Goal: Information Seeking & Learning: Learn about a topic

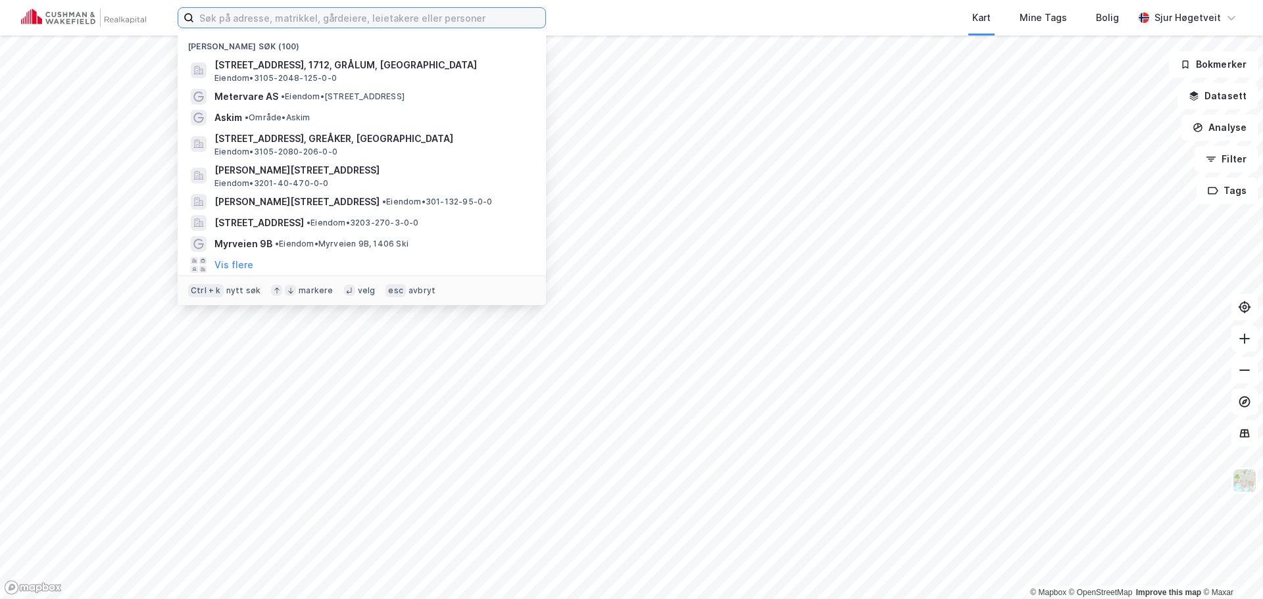
click at [318, 24] on input at bounding box center [369, 18] width 351 height 20
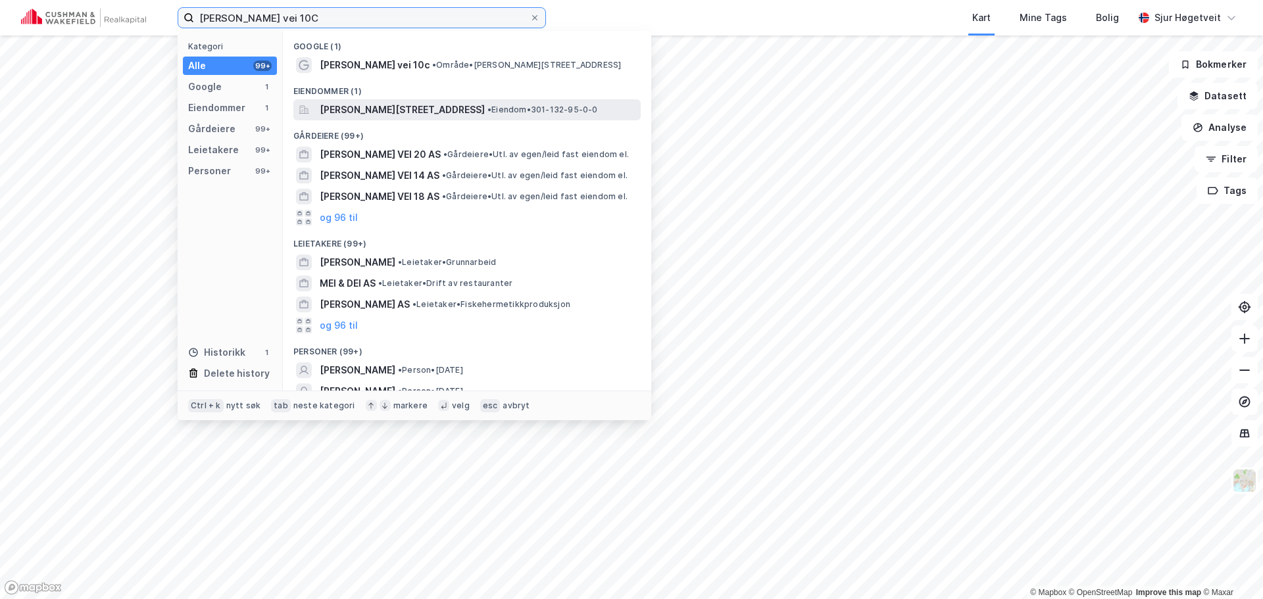
type input "nils hansens vei 10C"
click at [401, 110] on span "Nils Hansens vei 10C, 0667, OSLO, OSLO" at bounding box center [402, 110] width 165 height 16
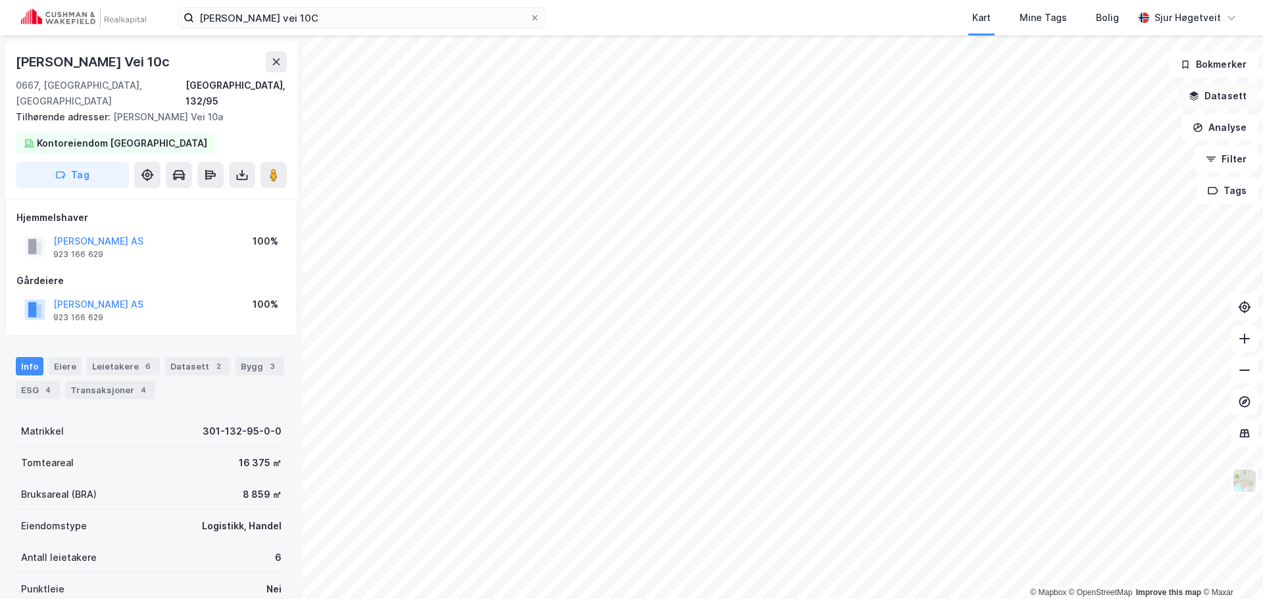
click at [1211, 97] on button "Datasett" at bounding box center [1218, 96] width 80 height 26
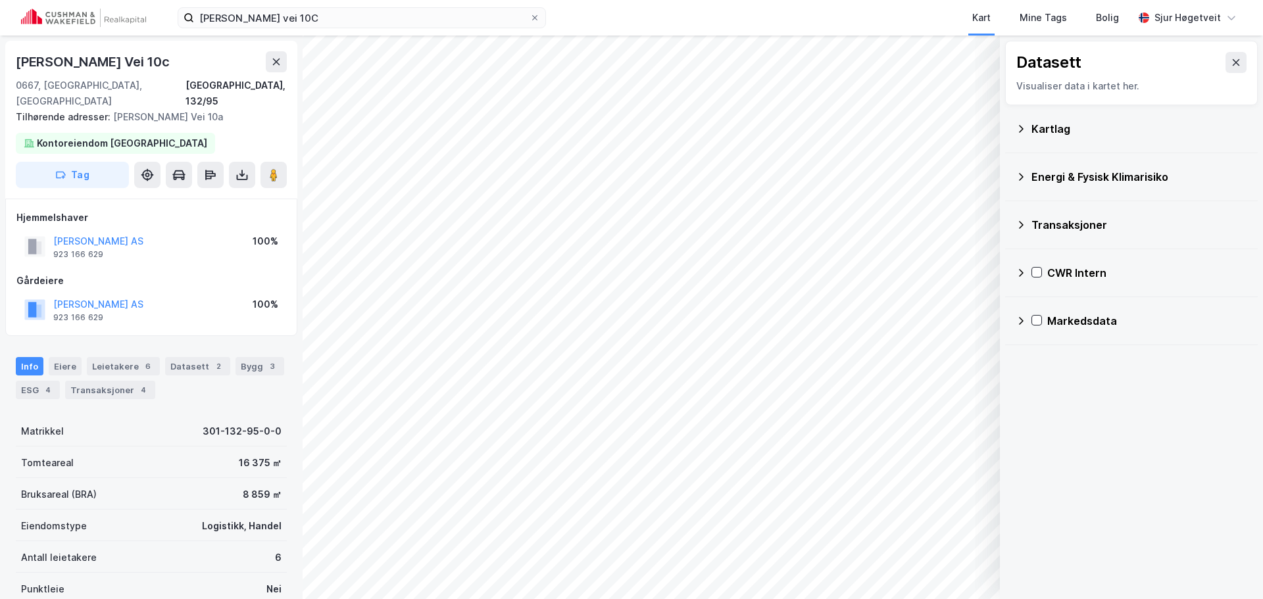
click at [1025, 272] on icon at bounding box center [1021, 273] width 11 height 11
click at [1053, 333] on icon at bounding box center [1054, 335] width 9 height 9
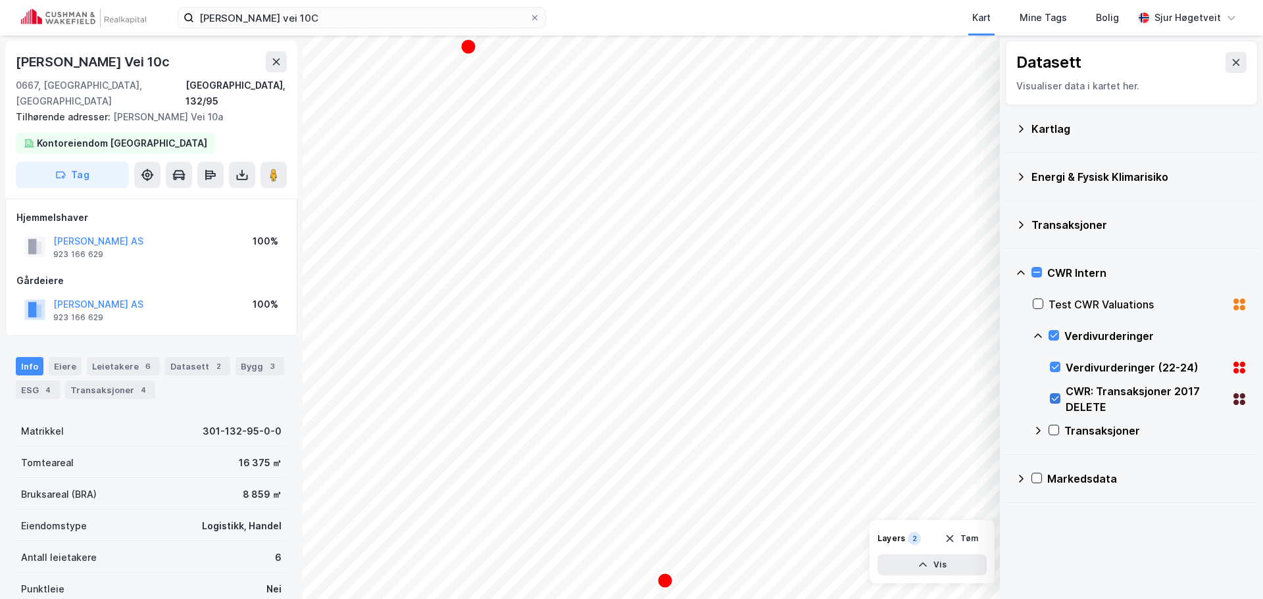
click at [1055, 397] on icon at bounding box center [1055, 398] width 9 height 9
click at [1056, 370] on icon at bounding box center [1055, 367] width 9 height 9
click at [1231, 60] on icon at bounding box center [1236, 62] width 11 height 11
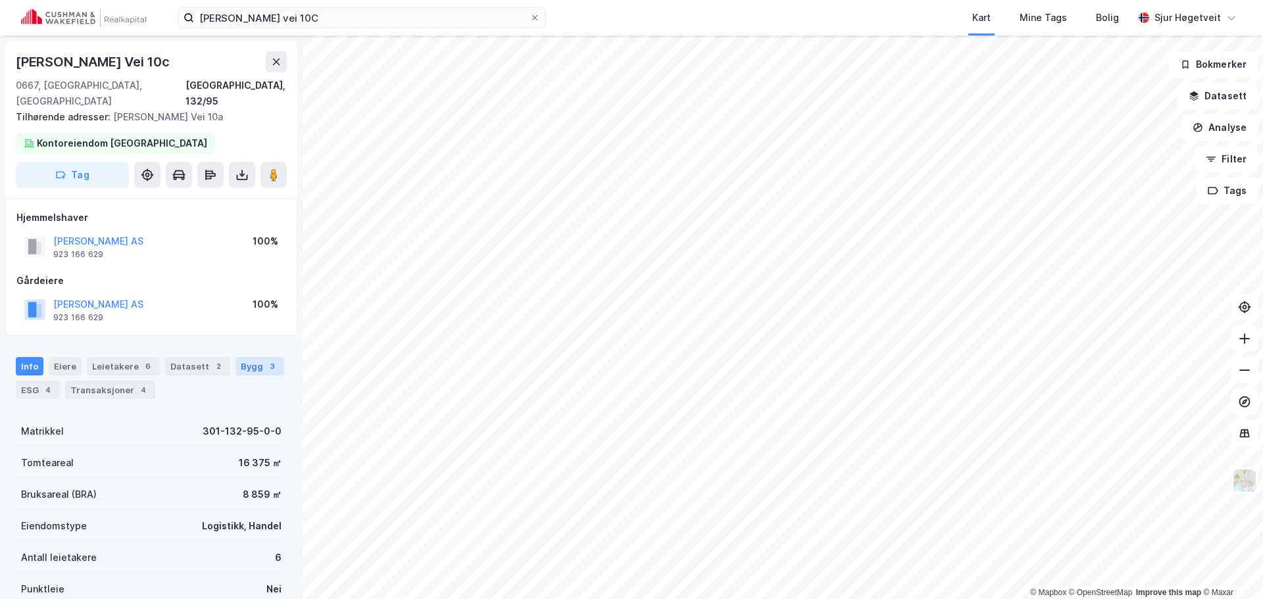
click at [247, 357] on div "Bygg 3" at bounding box center [260, 366] width 49 height 18
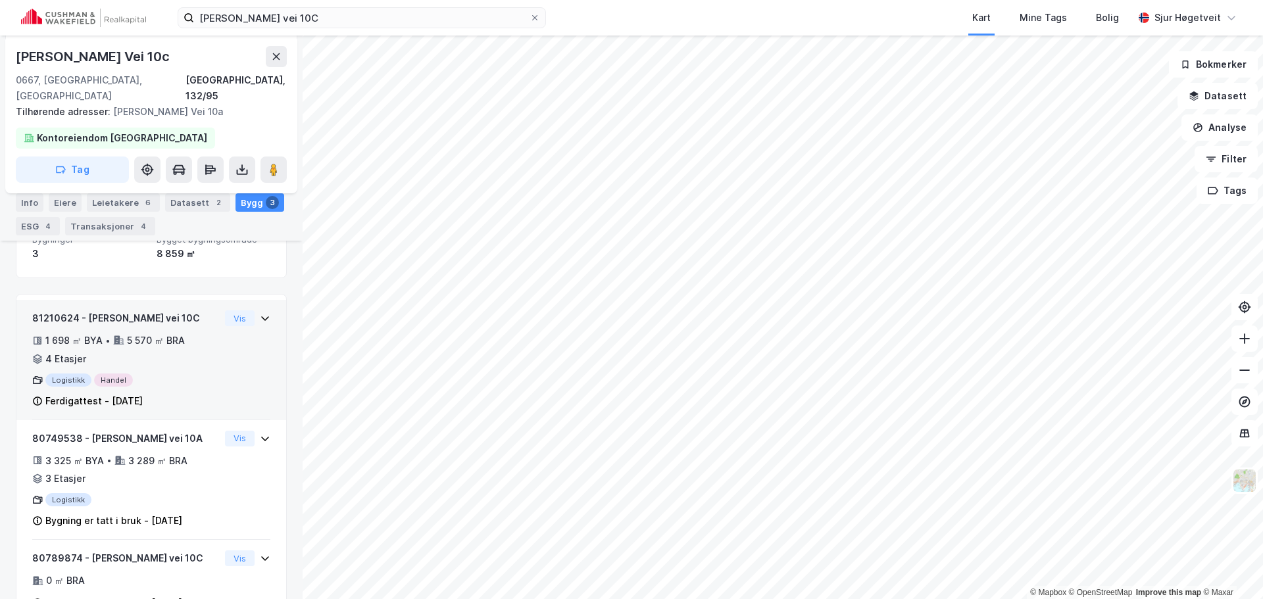
scroll to position [226, 0]
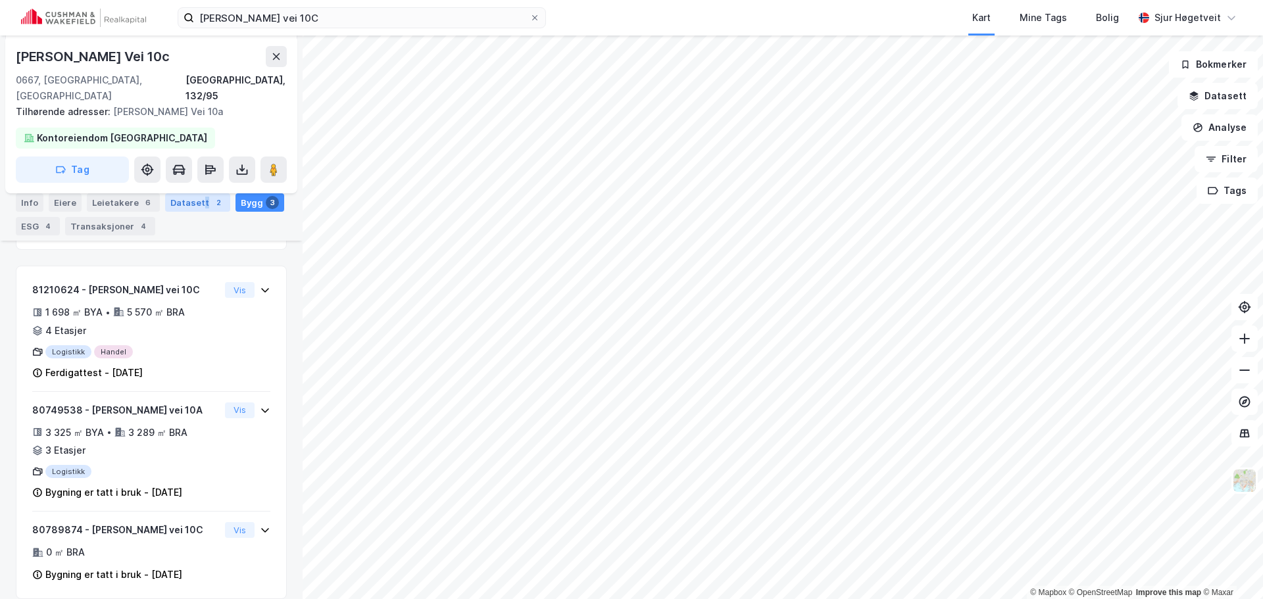
click at [199, 201] on div "Datasett 2" at bounding box center [197, 202] width 65 height 18
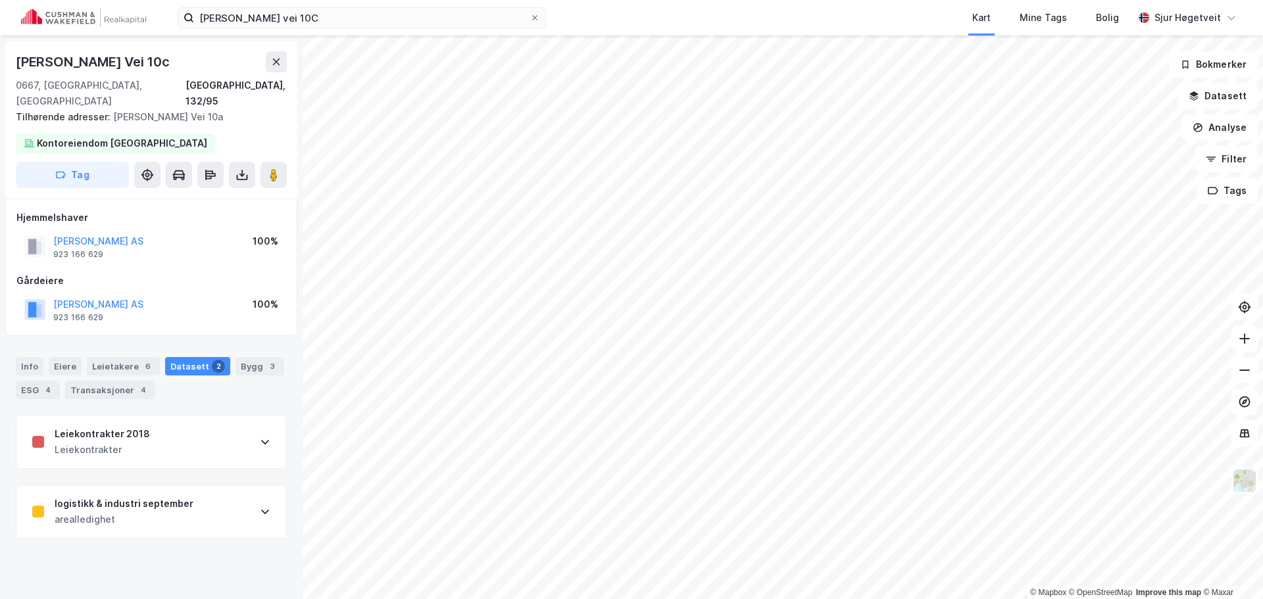
click at [208, 434] on div "Leiekontrakter 2018 Leiekontrakter" at bounding box center [151, 442] width 270 height 53
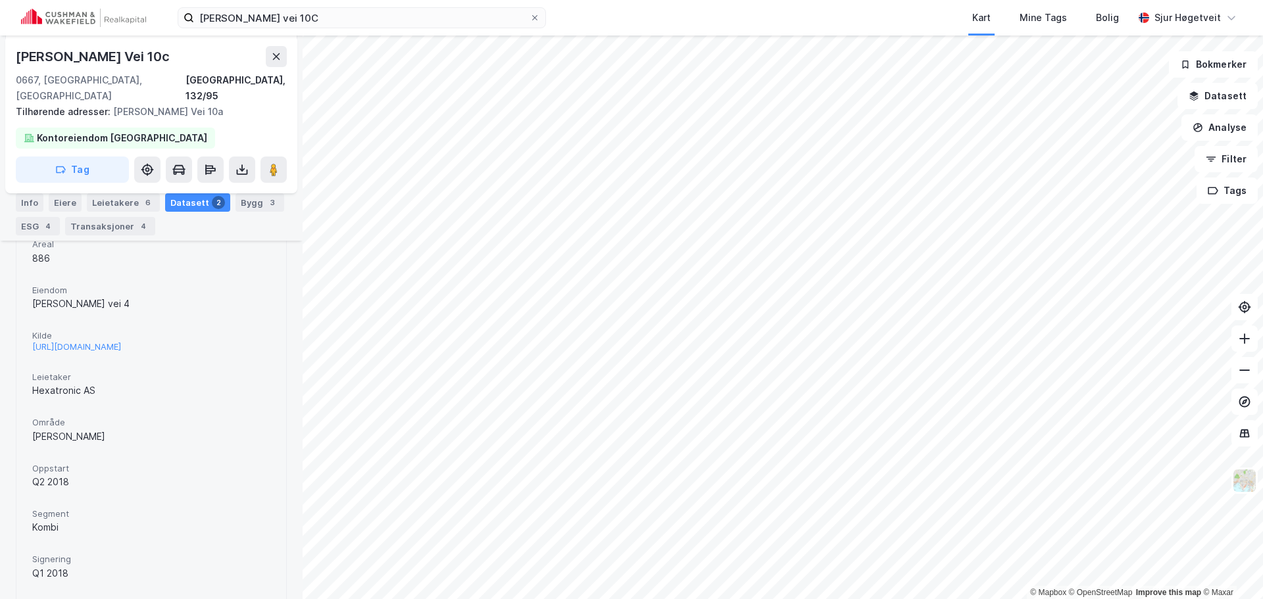
scroll to position [197, 0]
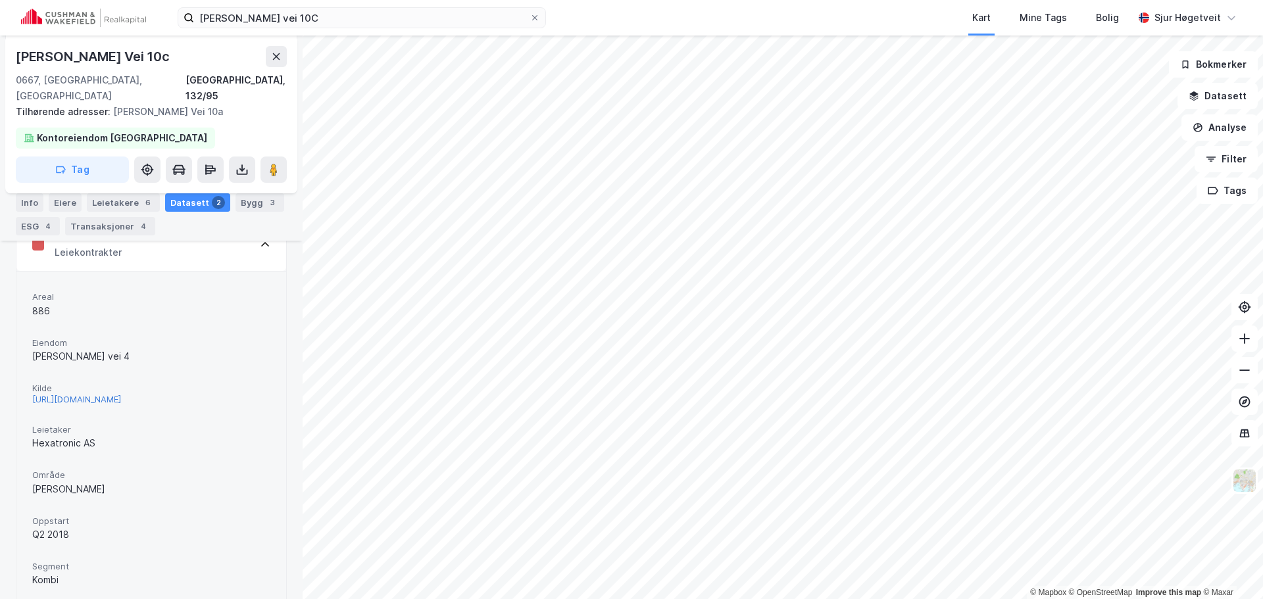
click at [121, 394] on div "http://ne.no/2018/04/11/okt-interesse-bryn-helsfyr/?mc_cid=4ee2e54d3c&mc_eid=fd…" at bounding box center [76, 399] width 89 height 11
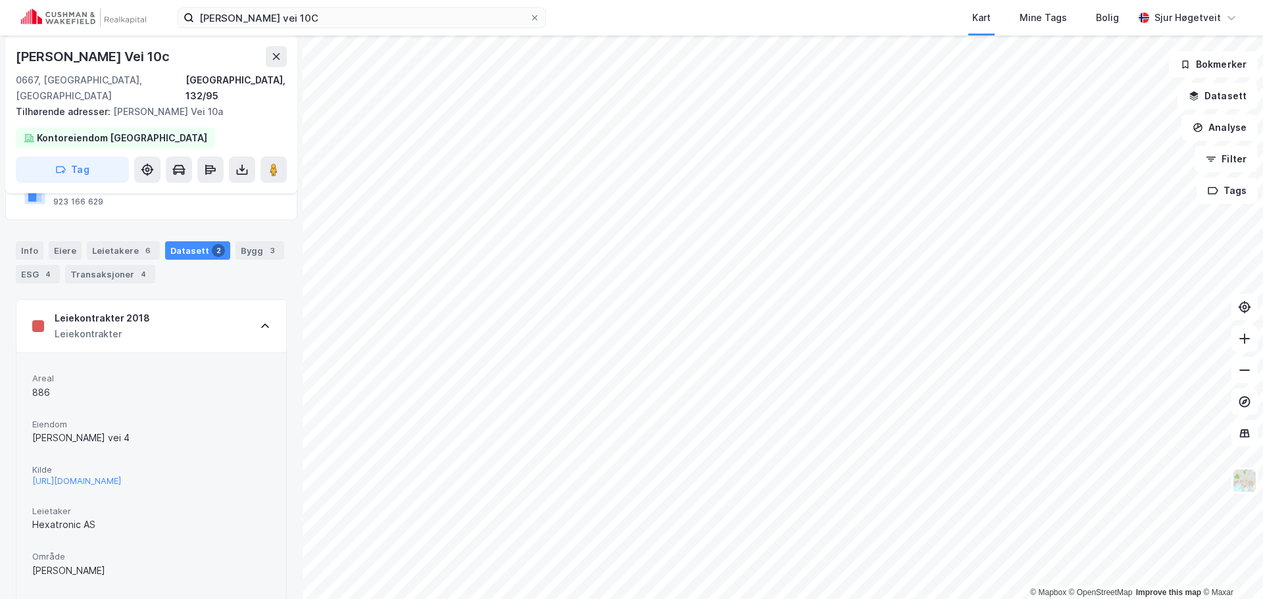
scroll to position [0, 0]
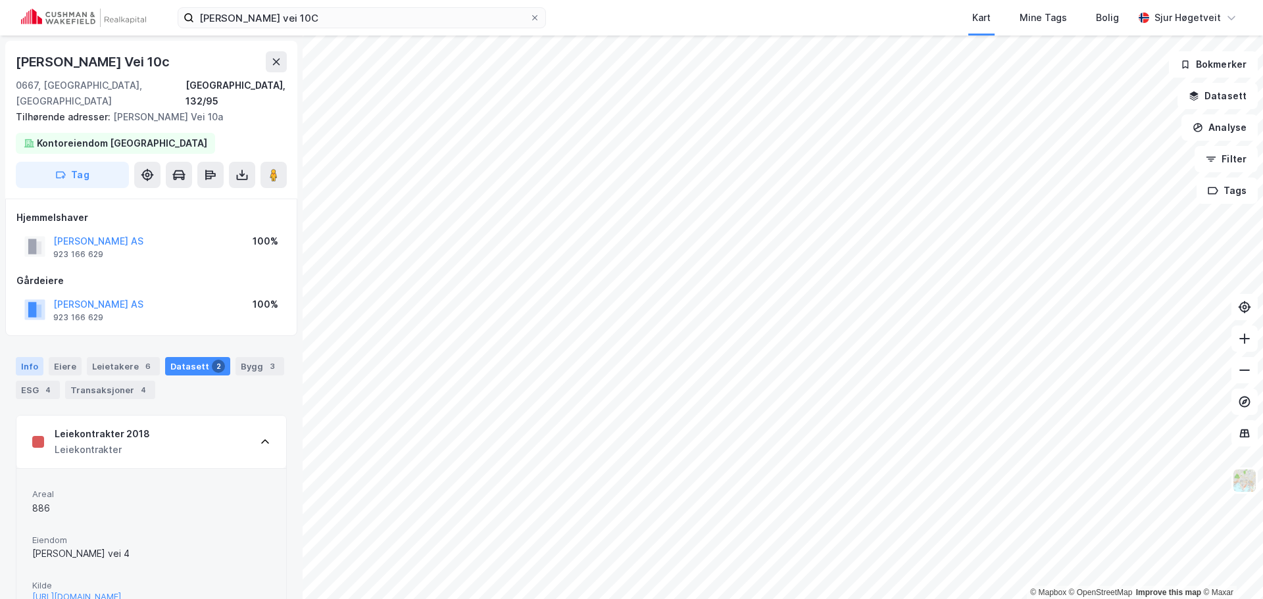
click at [28, 359] on div "Info" at bounding box center [30, 366] width 28 height 18
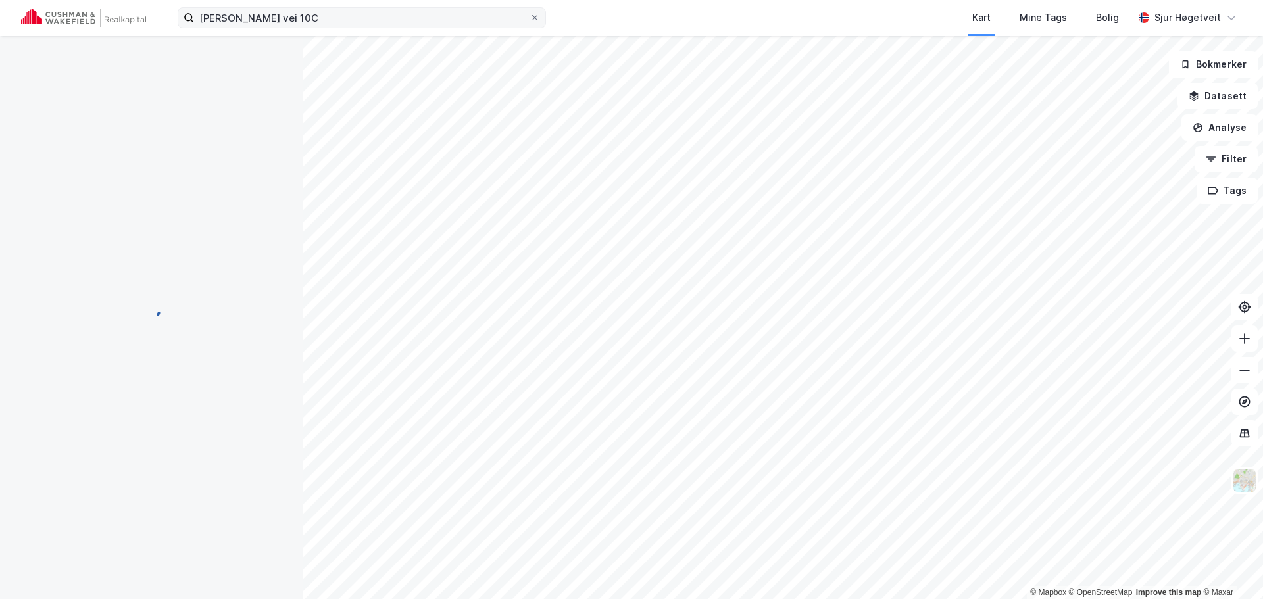
scroll to position [1, 0]
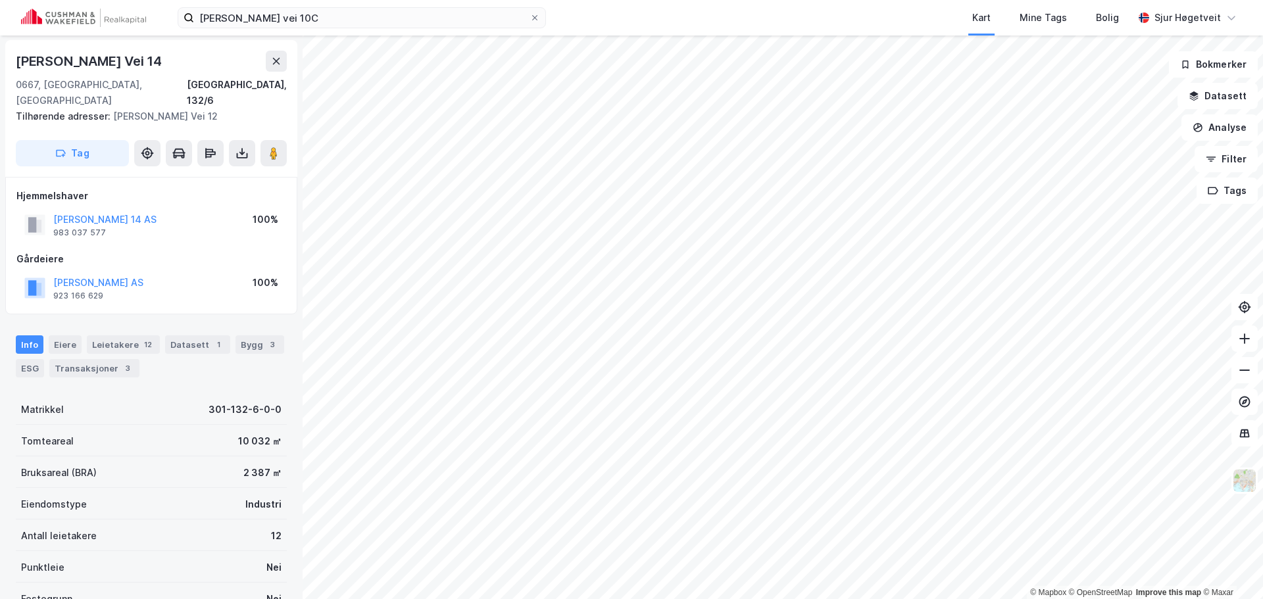
click at [985, 599] on html "nils hansens vei 10C Kart Mine Tags Bolig Sjur Høgetveit © Mapbox © OpenStreetM…" at bounding box center [631, 299] width 1263 height 599
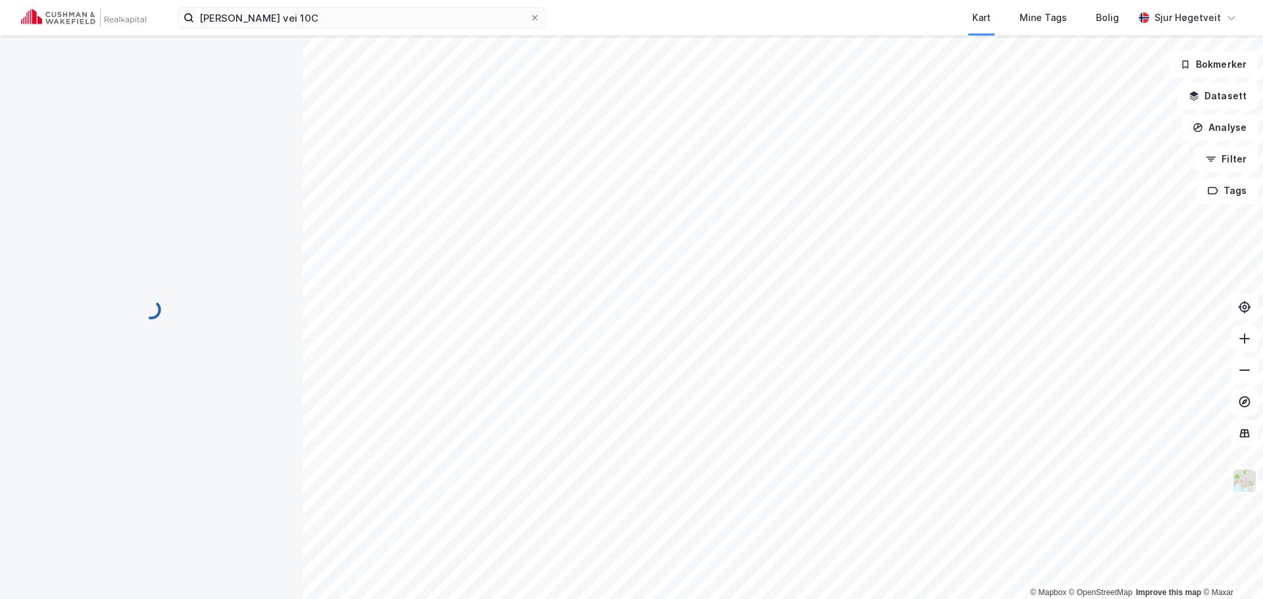
scroll to position [1, 0]
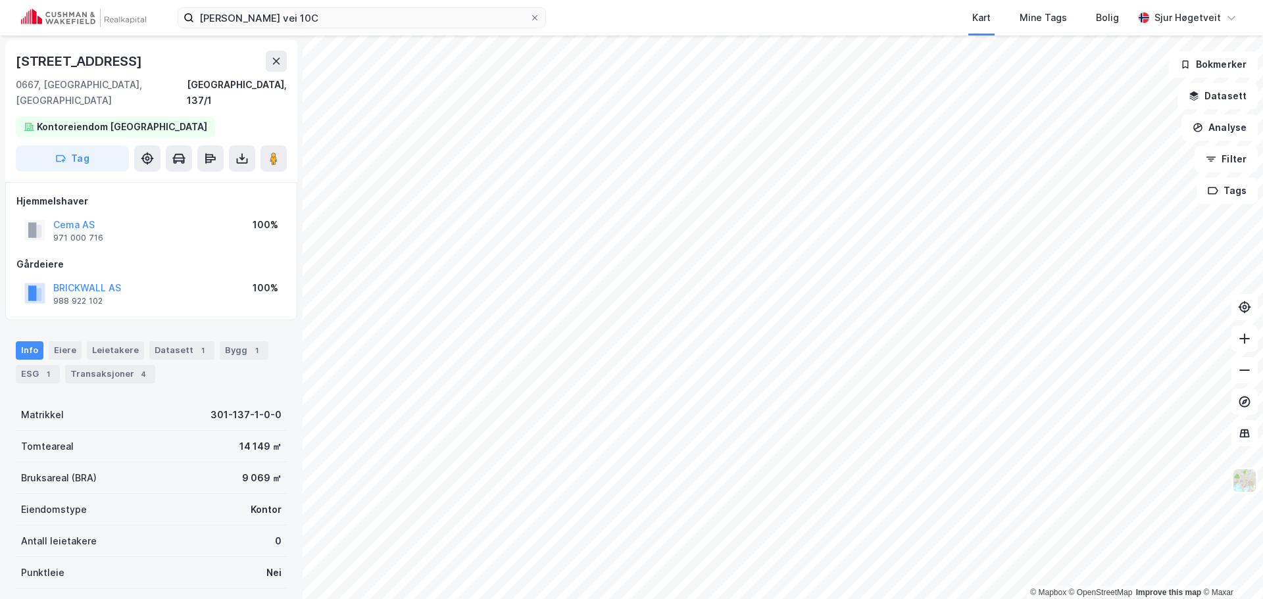
scroll to position [1, 0]
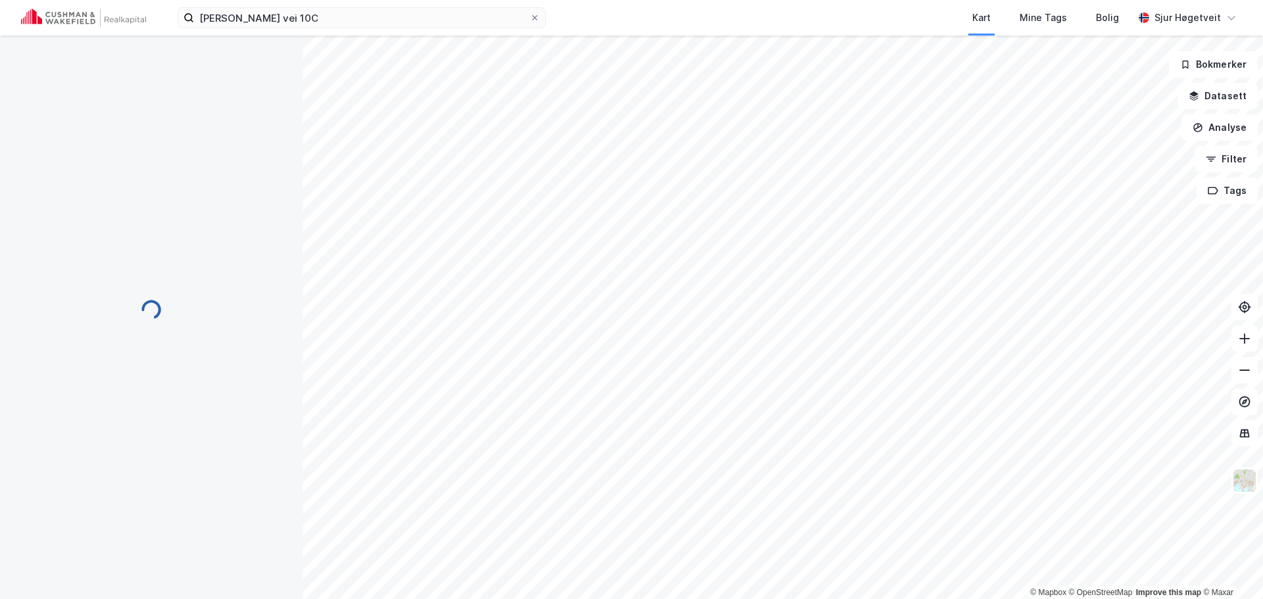
scroll to position [1, 0]
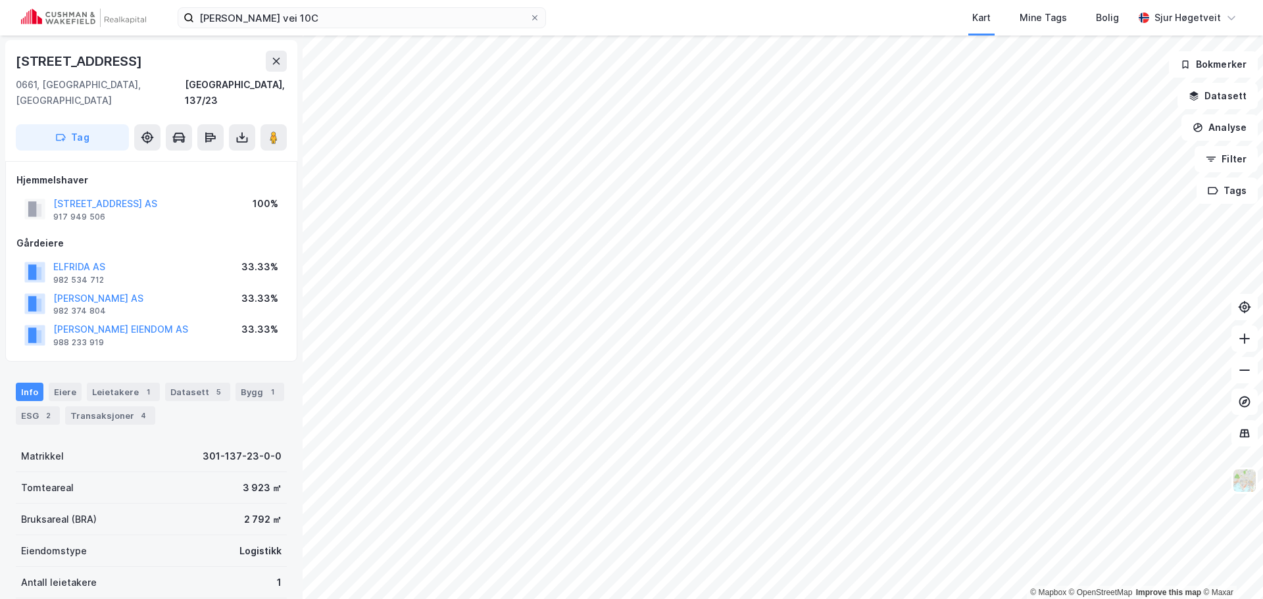
scroll to position [1, 0]
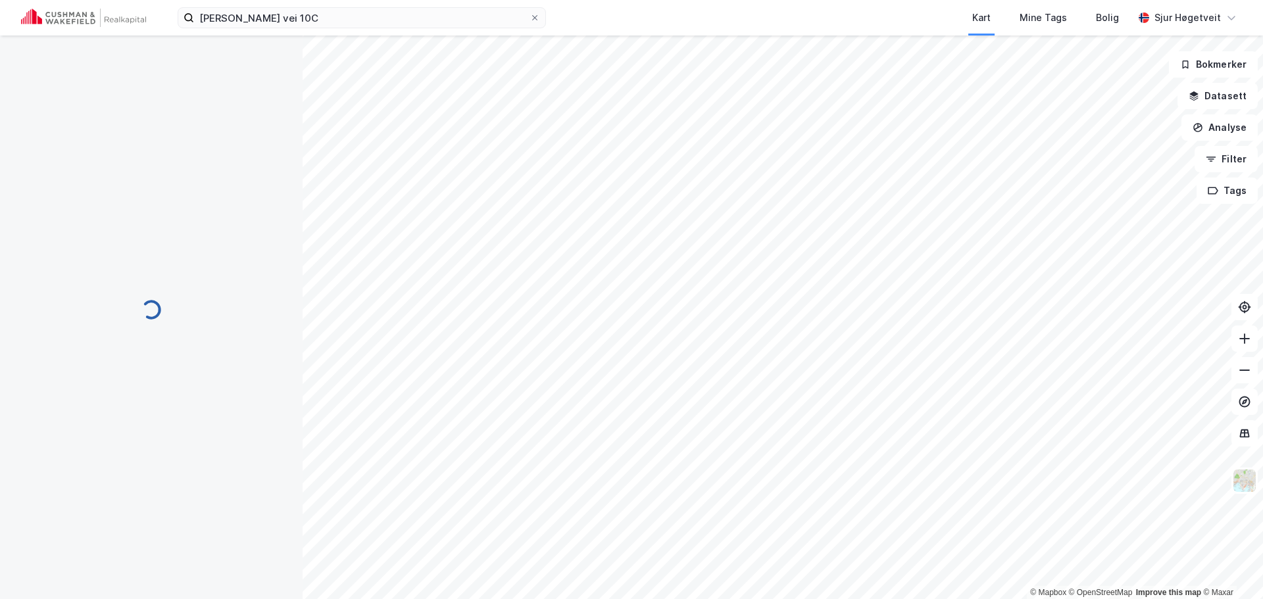
scroll to position [1, 0]
